Goal: Book appointment/travel/reservation

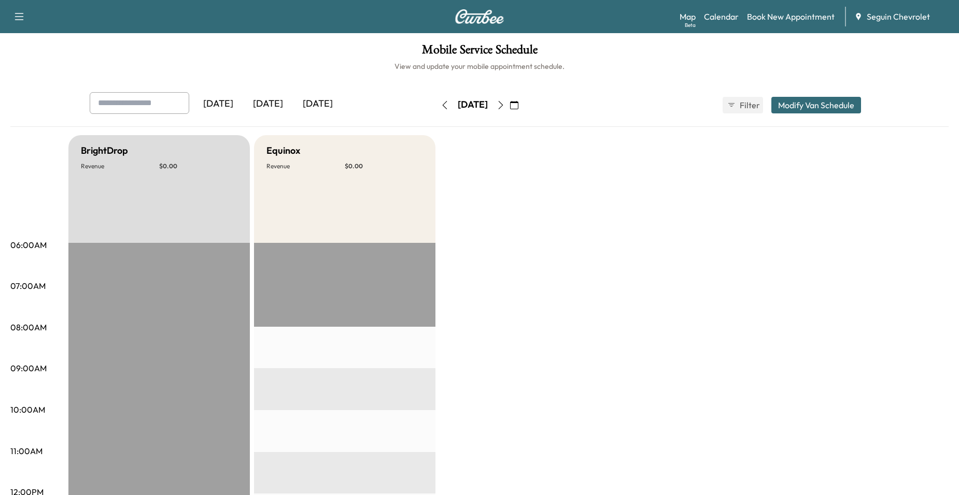
click at [523, 110] on button "button" at bounding box center [514, 105] width 18 height 17
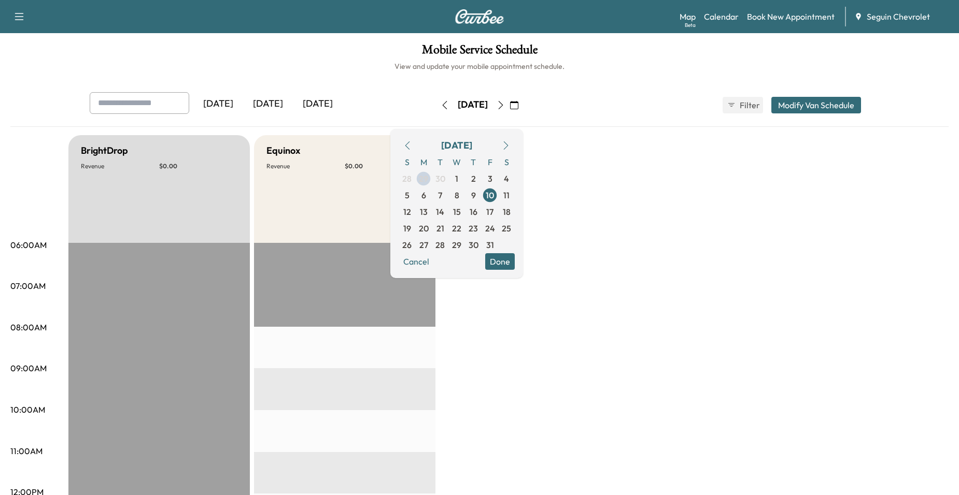
click at [411, 146] on icon "button" at bounding box center [407, 145] width 8 height 8
click at [428, 248] on span "29" at bounding box center [423, 245] width 9 height 12
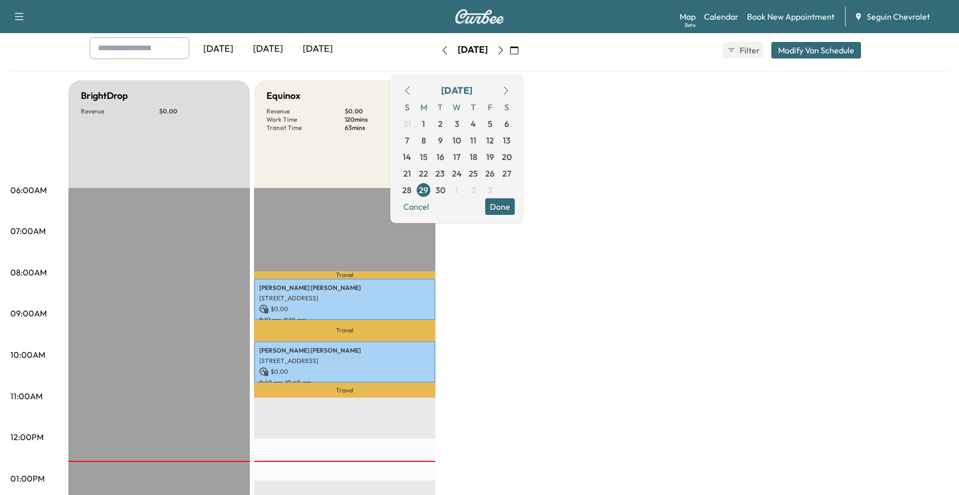
scroll to position [52, 0]
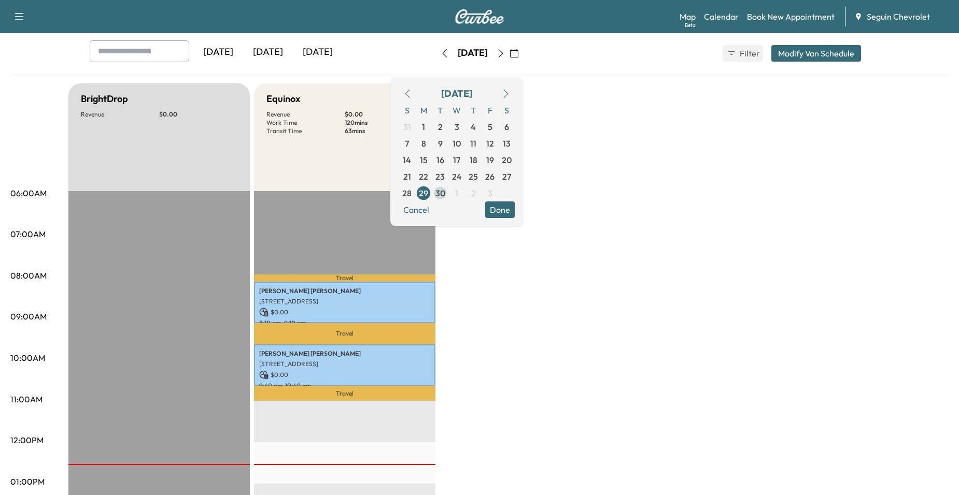
click at [448, 197] on span "30" at bounding box center [440, 193] width 17 height 17
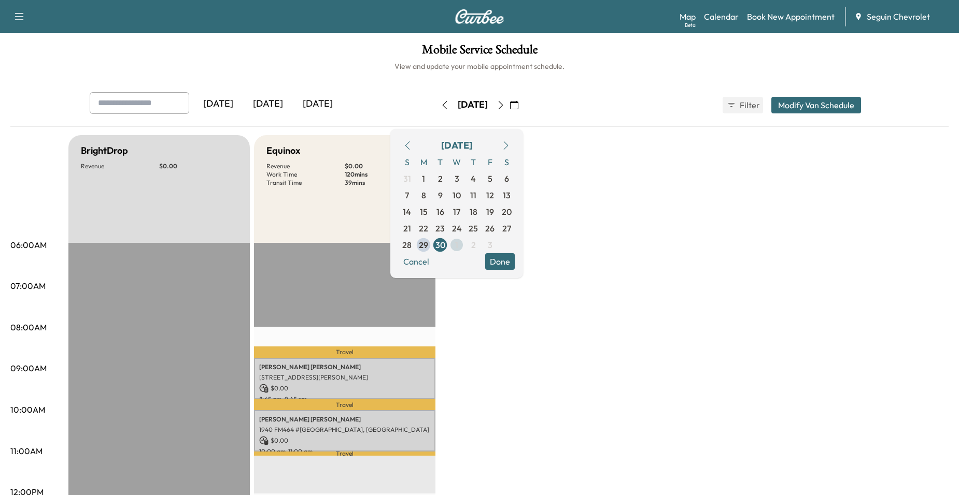
click at [465, 248] on span "1" at bounding box center [456, 245] width 17 height 17
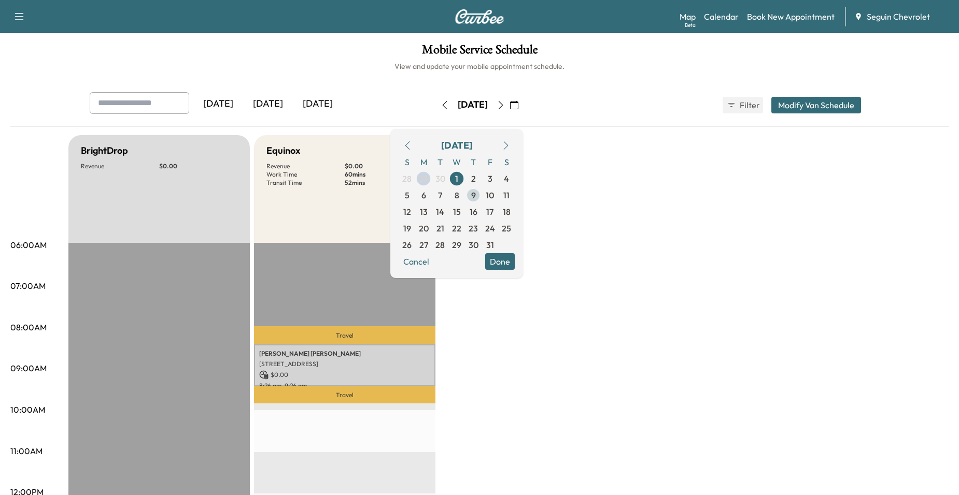
click at [476, 190] on span "9" at bounding box center [473, 195] width 5 height 12
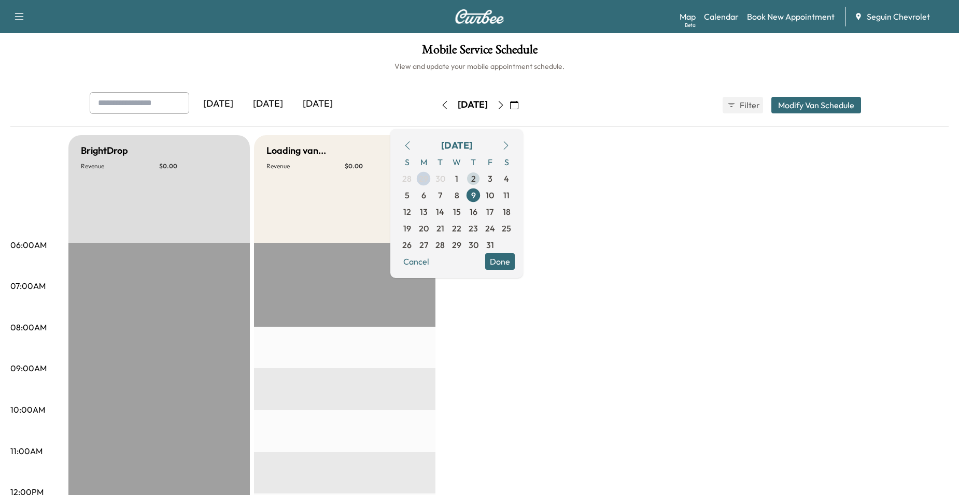
click at [481, 179] on span "2" at bounding box center [473, 178] width 17 height 17
click at [498, 178] on span "3" at bounding box center [489, 178] width 17 height 17
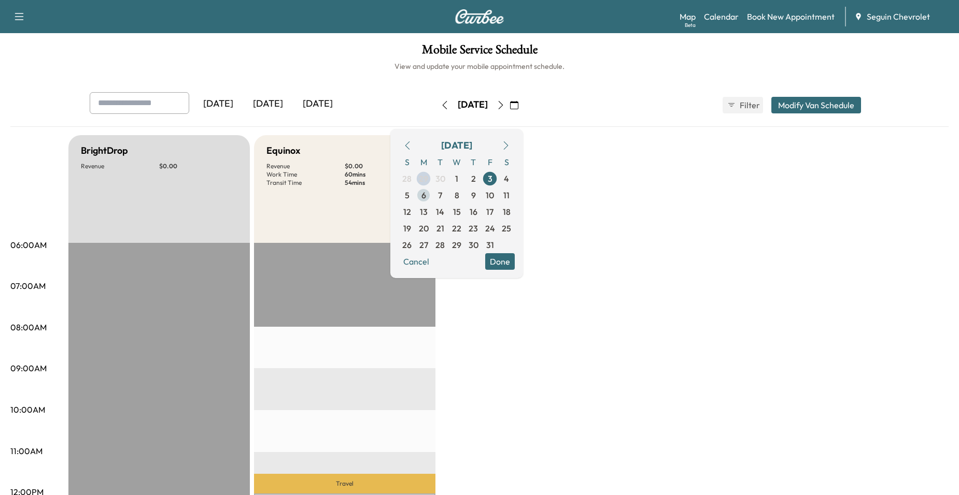
click at [426, 198] on span "6" at bounding box center [423, 195] width 5 height 12
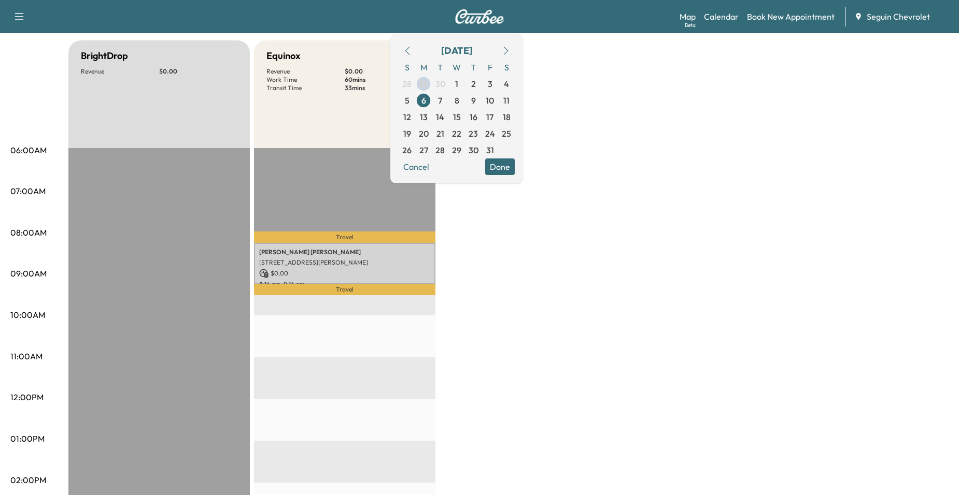
scroll to position [104, 0]
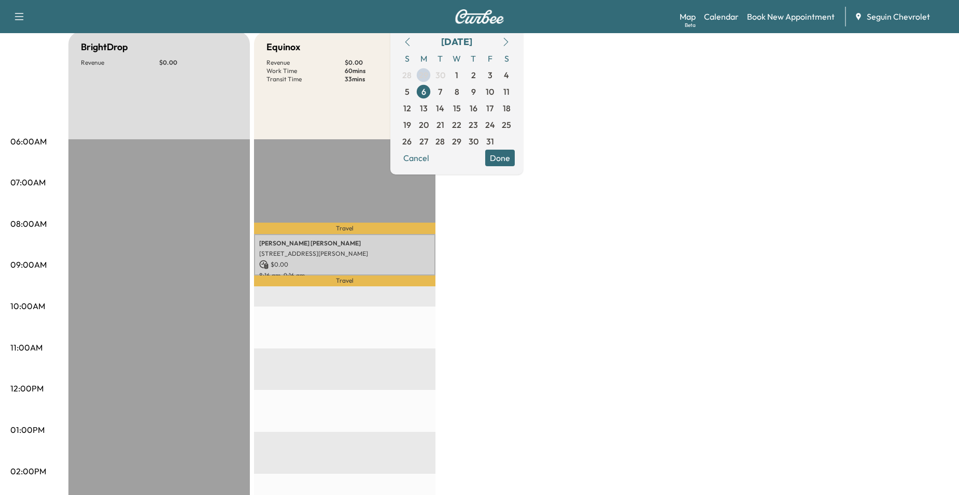
click at [515, 168] on div "[DATE] S M T W T F S 28 29 30 1 2 3 4 5 6 7 8 9 10 11 12 13 14 15 16 17 18 19 2…" at bounding box center [456, 99] width 133 height 149
click at [514, 164] on button "Done" at bounding box center [500, 158] width 30 height 17
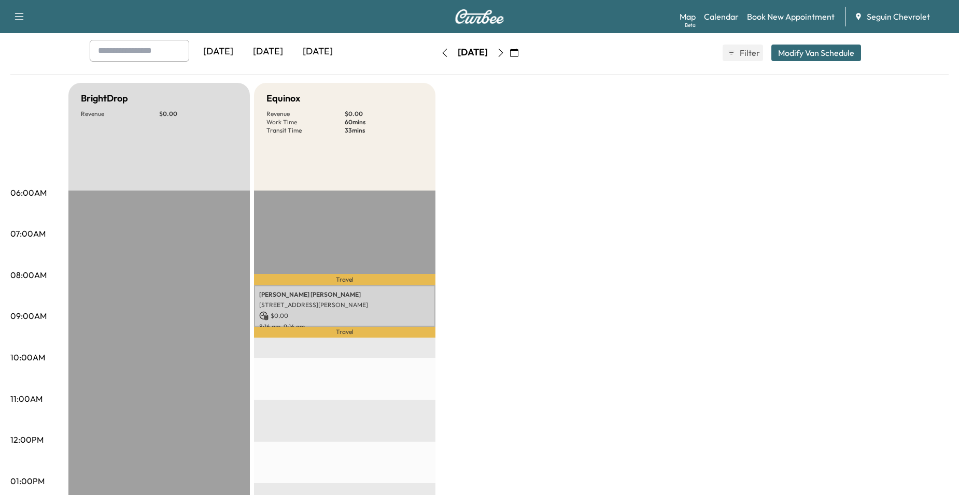
scroll to position [52, 0]
